Goal: Task Accomplishment & Management: Use online tool/utility

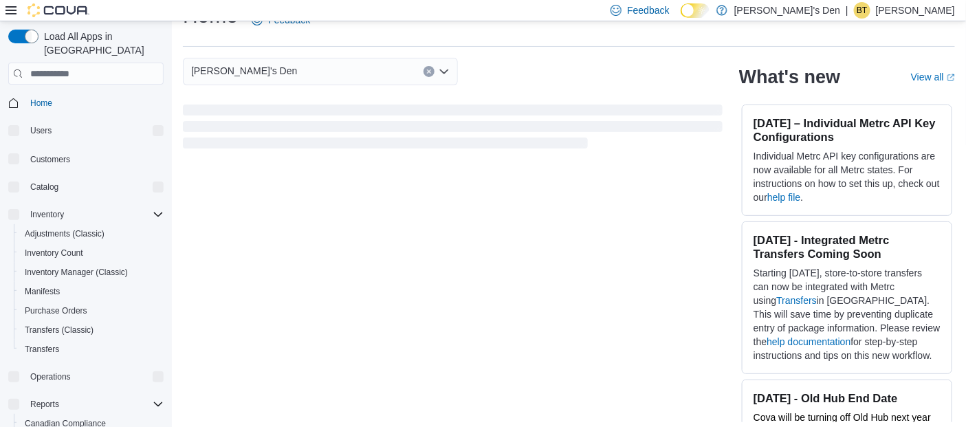
scroll to position [36, 0]
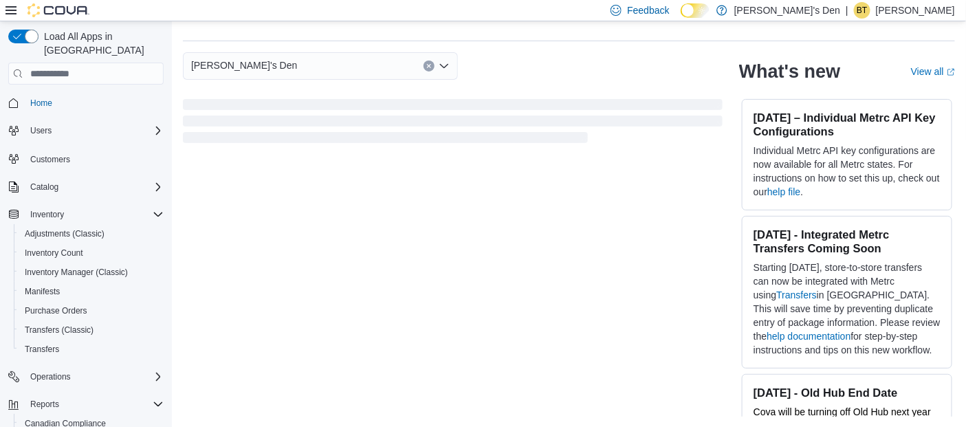
click at [164, 67] on div "Load All Apps in New Hub Home Users Customers Catalog Inventory Adjustments (Cl…" at bounding box center [86, 248] width 166 height 449
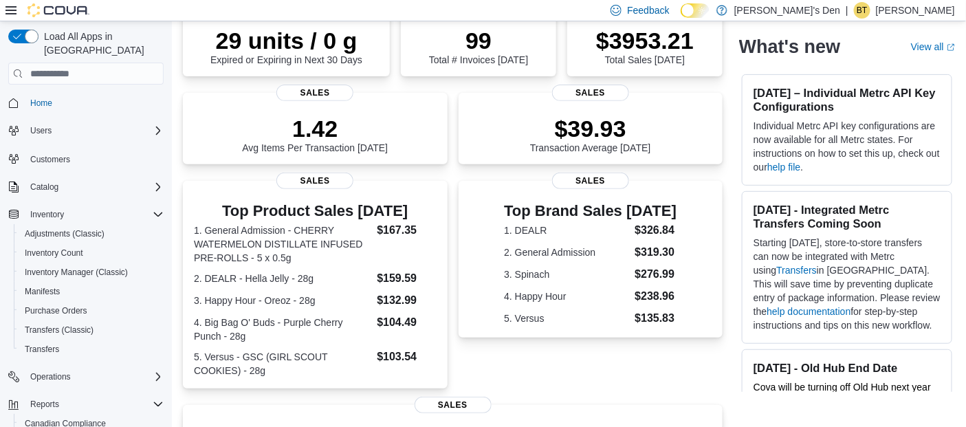
scroll to position [158, 0]
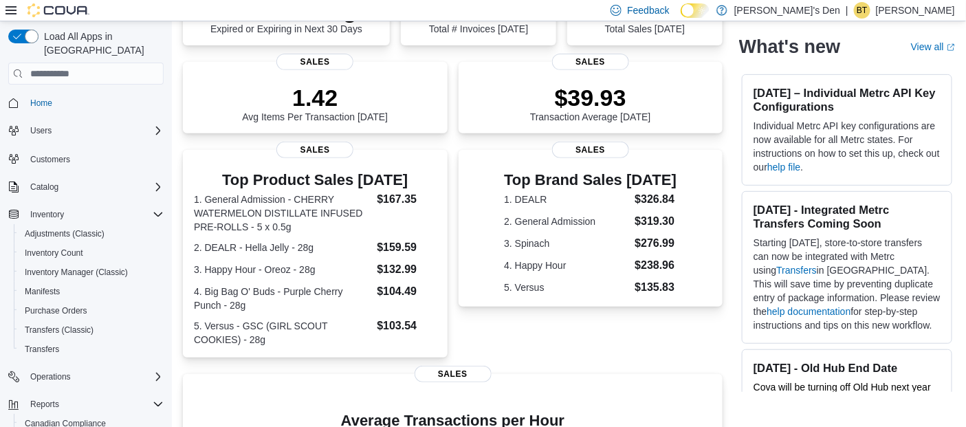
click at [151, 94] on span "Home" at bounding box center [94, 102] width 139 height 17
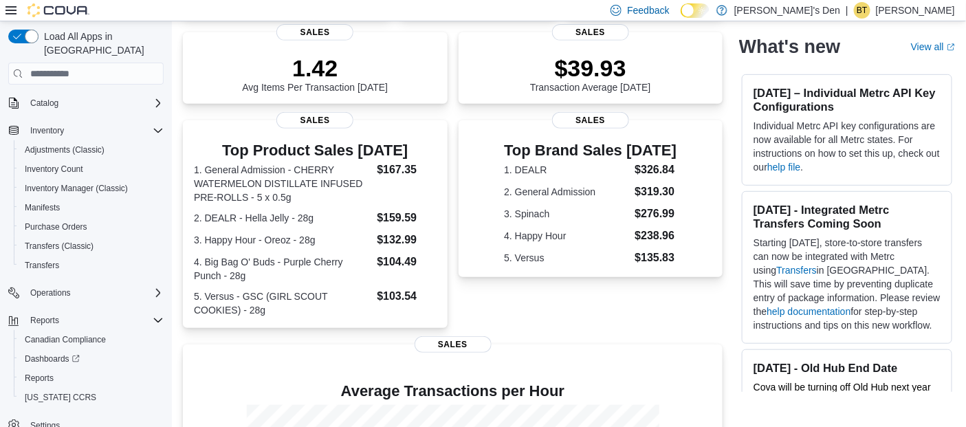
scroll to position [188, 0]
click at [46, 373] on span "Reports" at bounding box center [39, 378] width 29 height 11
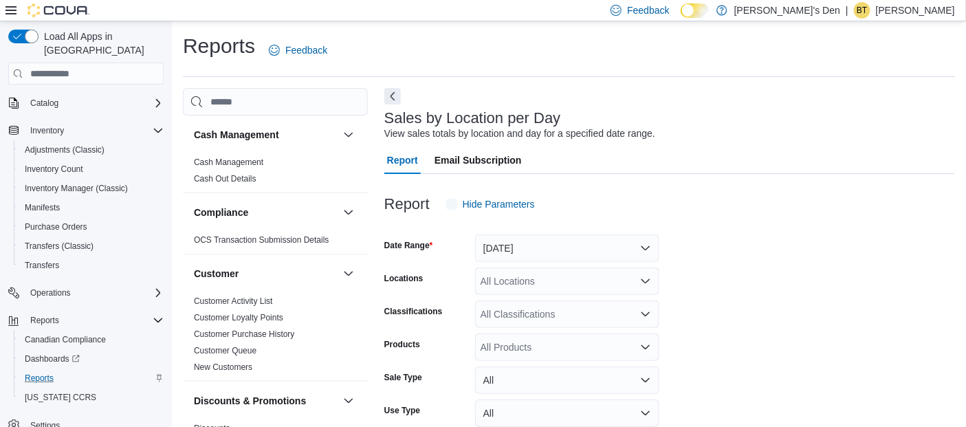
scroll to position [31, 0]
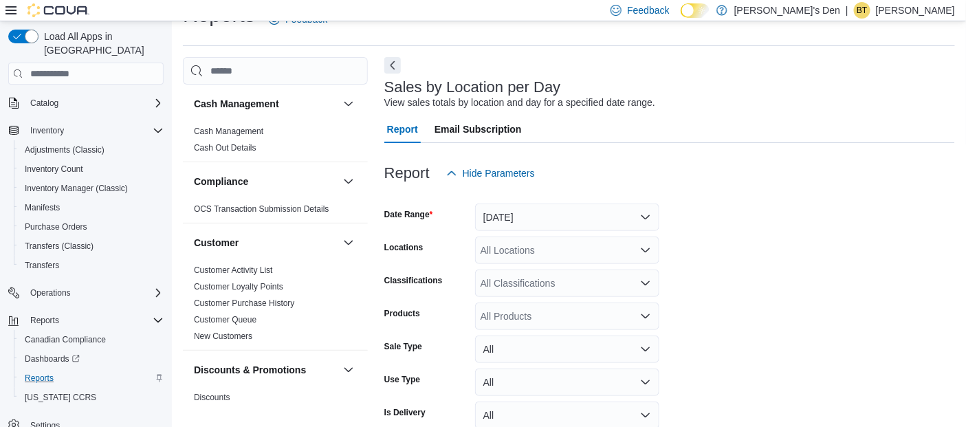
click at [492, 131] on span "Email Subscription" at bounding box center [477, 128] width 87 height 27
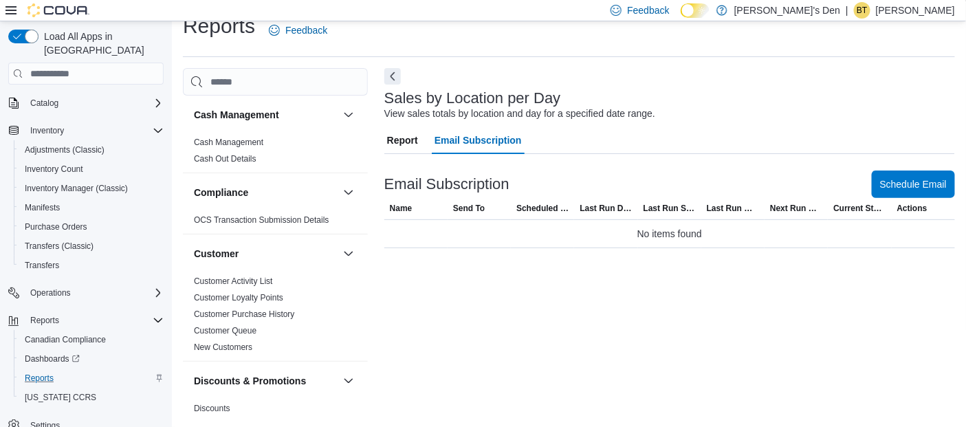
scroll to position [19, 0]
click at [492, 131] on span "Email Subscription" at bounding box center [477, 140] width 87 height 27
click at [515, 114] on div "View sales totals by location and day for a specified date range." at bounding box center [519, 114] width 271 height 14
click at [395, 140] on span "Report" at bounding box center [402, 140] width 31 height 27
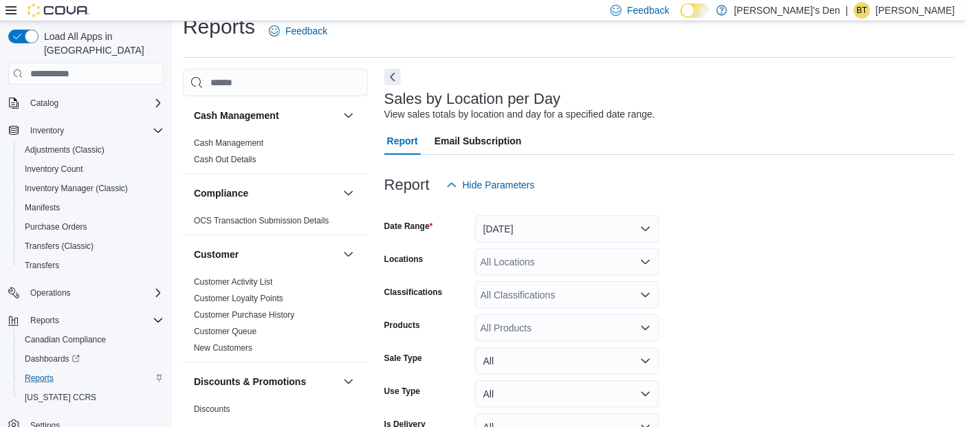
scroll to position [31, 0]
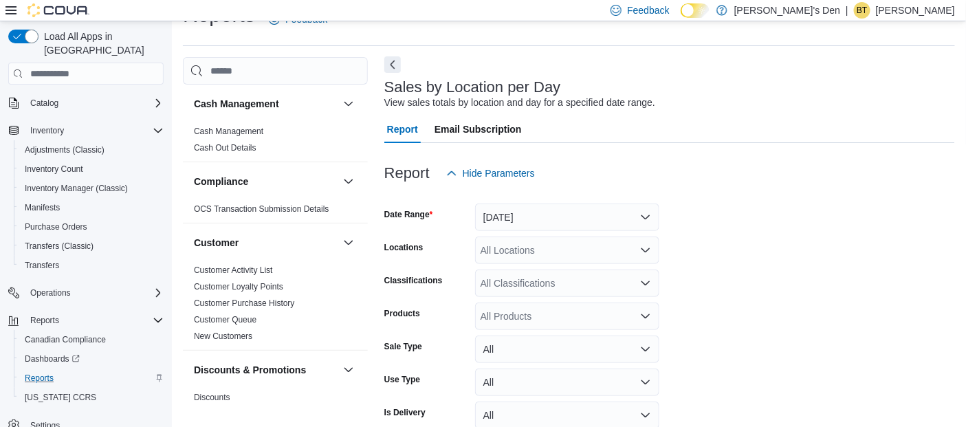
click at [392, 65] on button "Next" at bounding box center [392, 64] width 16 height 16
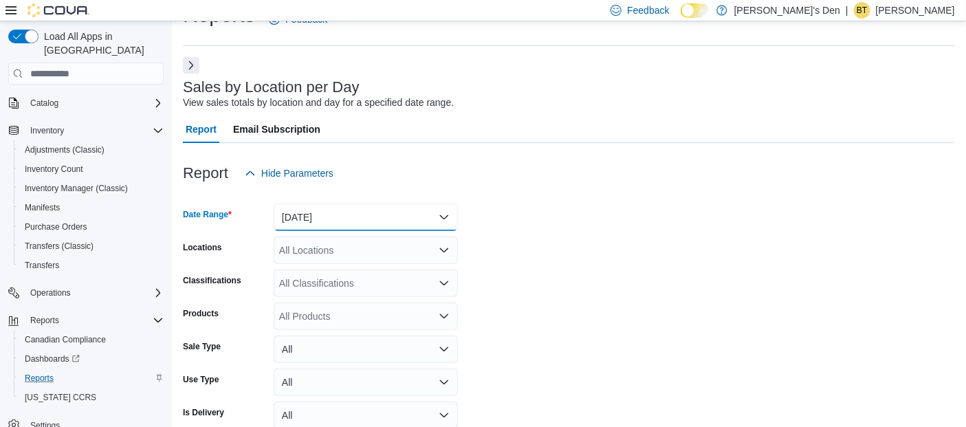
click at [291, 215] on button "Yesterday" at bounding box center [366, 216] width 184 height 27
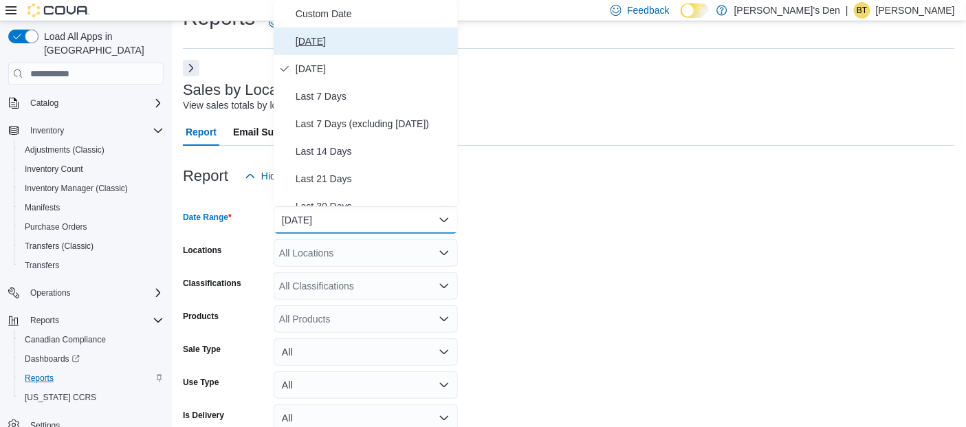
click at [339, 33] on span "Today" at bounding box center [374, 41] width 157 height 16
click at [558, 247] on form "Date Range Today Locations All Locations Classifications All Classifications Pr…" at bounding box center [569, 330] width 772 height 280
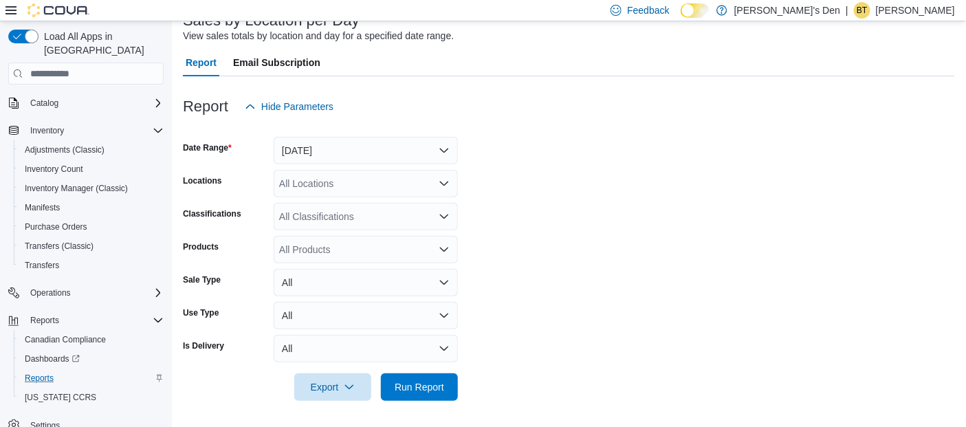
scroll to position [98, 0]
click at [437, 381] on span "Run Report" at bounding box center [419, 386] width 49 height 14
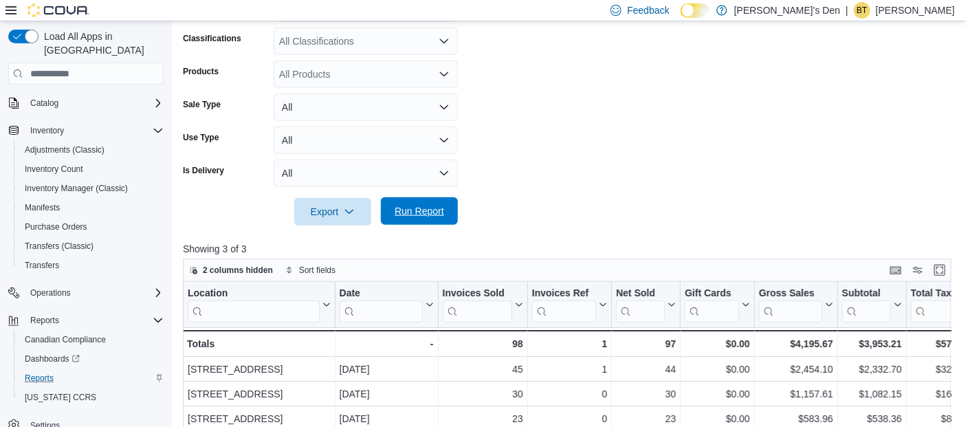
scroll to position [282, 0]
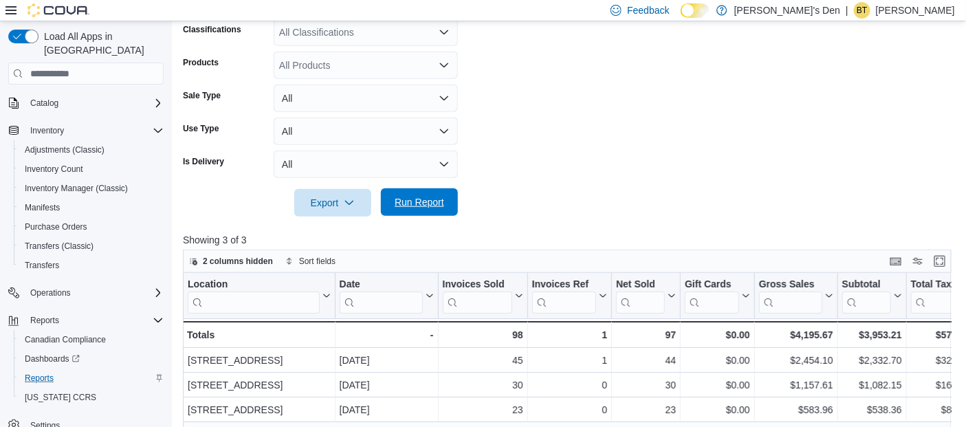
click at [421, 211] on span "Run Report" at bounding box center [419, 201] width 60 height 27
